Goal: Task Accomplishment & Management: Use online tool/utility

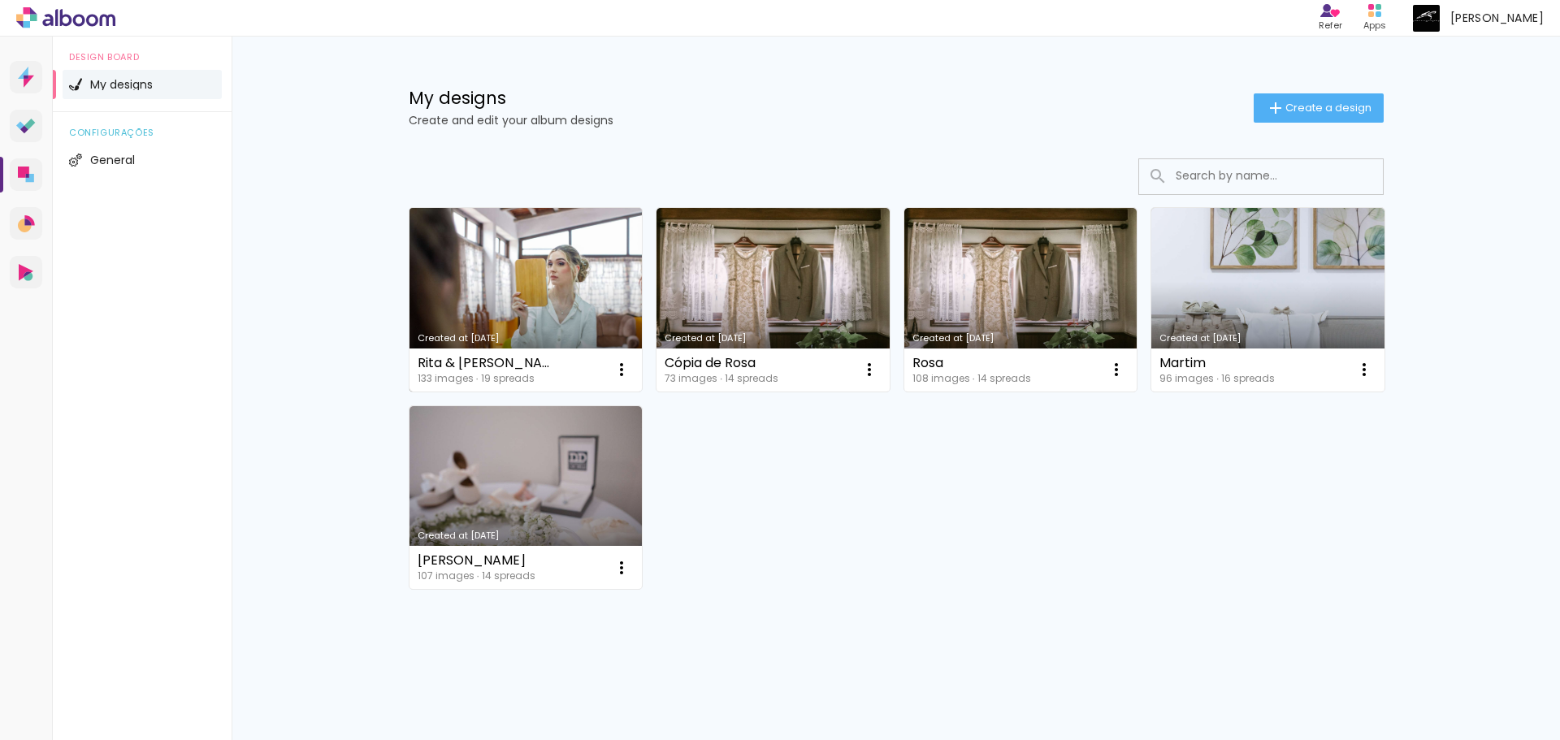
click at [487, 275] on link "Created at [DATE]" at bounding box center [525, 300] width 233 height 184
